Goal: Communication & Community: Ask a question

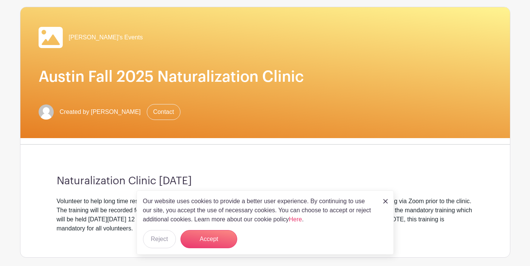
scroll to position [69, 0]
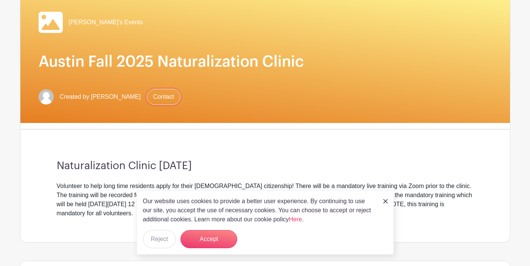
click at [147, 97] on link "Contact" at bounding box center [164, 97] width 34 height 16
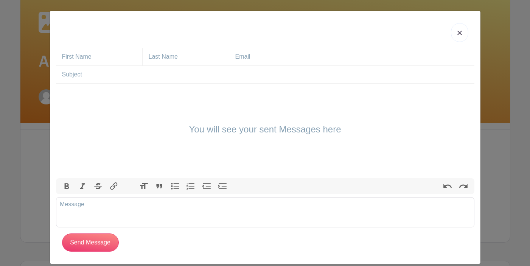
click at [81, 58] on input "text" at bounding box center [102, 56] width 80 height 17
type input "e. [DEMOGRAPHIC_DATA]"
type input "[PERSON_NAME]"
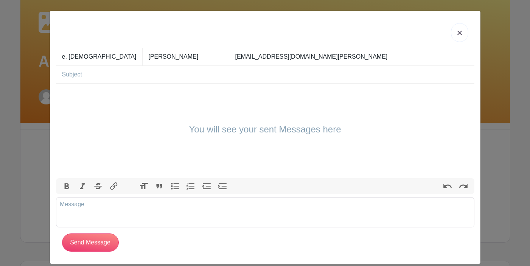
type input "[EMAIL_ADDRESS][DOMAIN_NAME][PERSON_NAME]"
click at [64, 75] on input "text" at bounding box center [268, 74] width 412 height 17
click at [95, 75] on input "law student volunteers for legal clinic" at bounding box center [268, 74] width 412 height 17
type input "law student Spring Break volunteers for legal clinic"
click at [95, 96] on div "You will see your sent Messages here" at bounding box center [265, 131] width 419 height 95
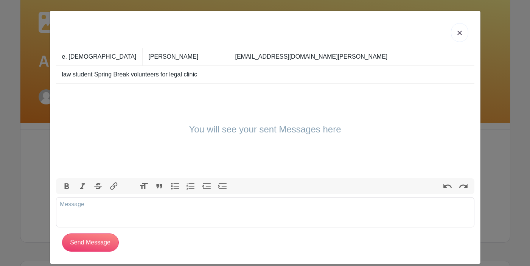
click at [207, 131] on h4 "You will see your sent Messages here" at bounding box center [265, 129] width 152 height 11
click at [142, 205] on trix-editor at bounding box center [265, 212] width 419 height 30
drag, startPoint x: 100, startPoint y: 24, endPoint x: 131, endPoint y: 44, distance: 36.8
click at [131, 44] on div at bounding box center [265, 32] width 419 height 31
click at [72, 207] on trix-editor at bounding box center [265, 212] width 419 height 30
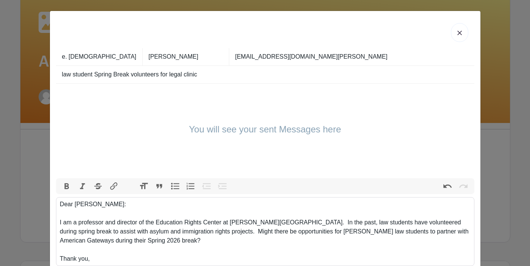
scroll to position [5, 0]
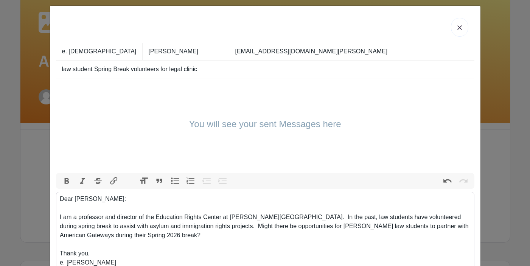
click at [393, 218] on div "Dear [PERSON_NAME]: I am a professor and director of the Education Rights Cente…" at bounding box center [265, 231] width 411 height 73
type trix-editor "<div>Dear [PERSON_NAME]:<br><br>I am a professor and director of the Education …"
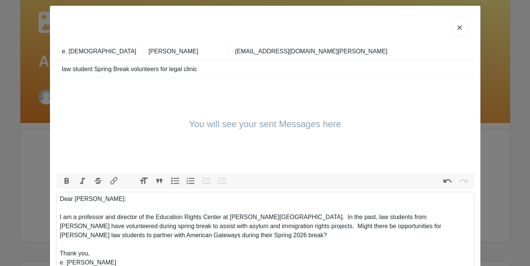
scroll to position [56, 0]
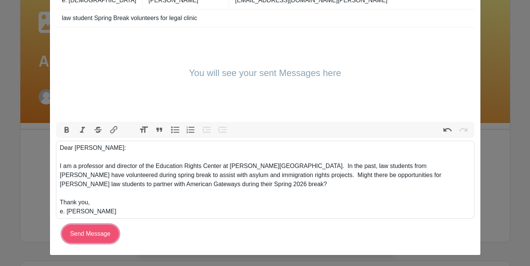
click at [98, 236] on input "Send Message" at bounding box center [90, 234] width 57 height 18
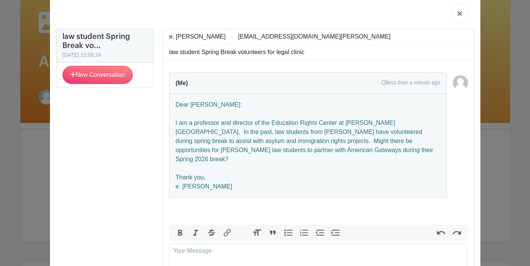
scroll to position [18, 0]
